Goal: Information Seeking & Learning: Learn about a topic

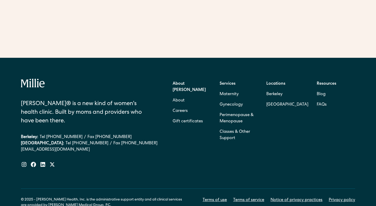
scroll to position [379, 0]
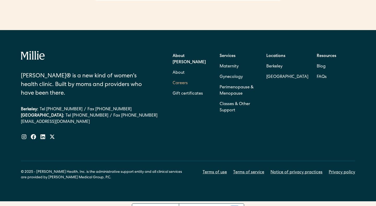
click at [186, 78] on link "Careers" at bounding box center [180, 83] width 15 height 10
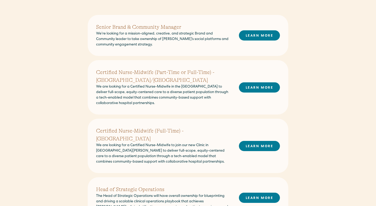
scroll to position [165, 0]
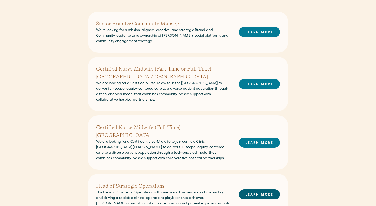
click at [247, 189] on link "LEARN MORE" at bounding box center [259, 194] width 41 height 10
